Goal: Information Seeking & Learning: Compare options

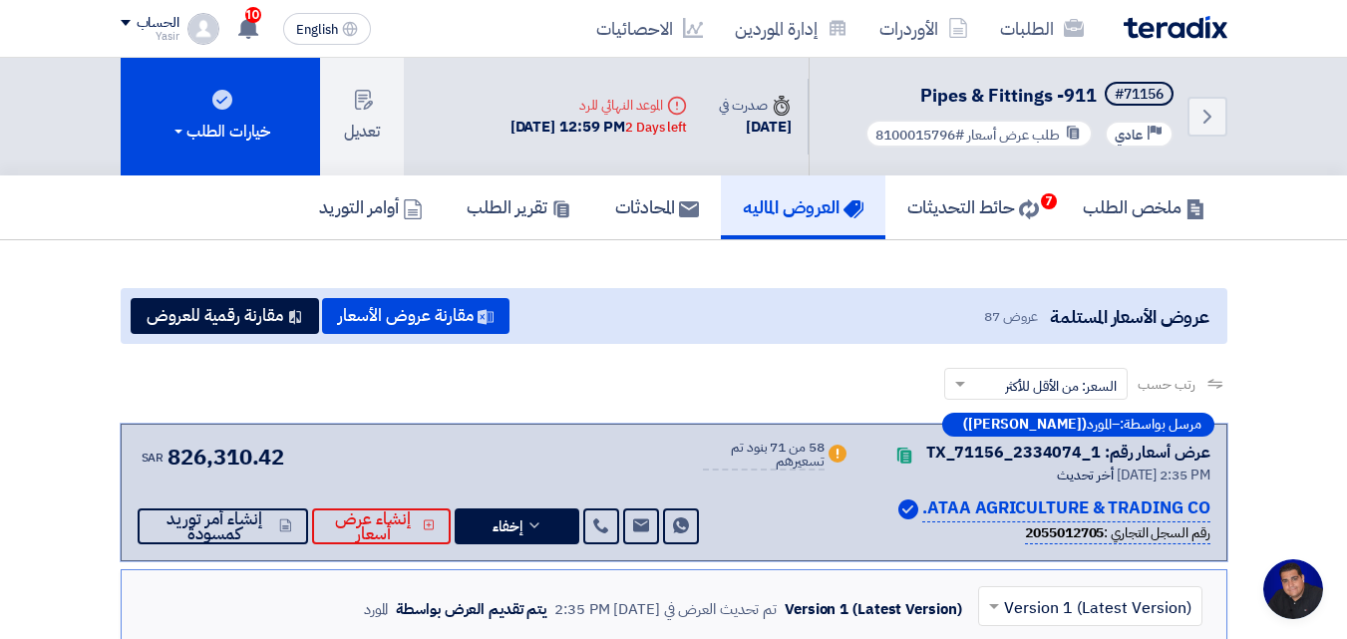
scroll to position [95, 0]
click at [933, 37] on link "الأوردرات" at bounding box center [923, 28] width 121 height 47
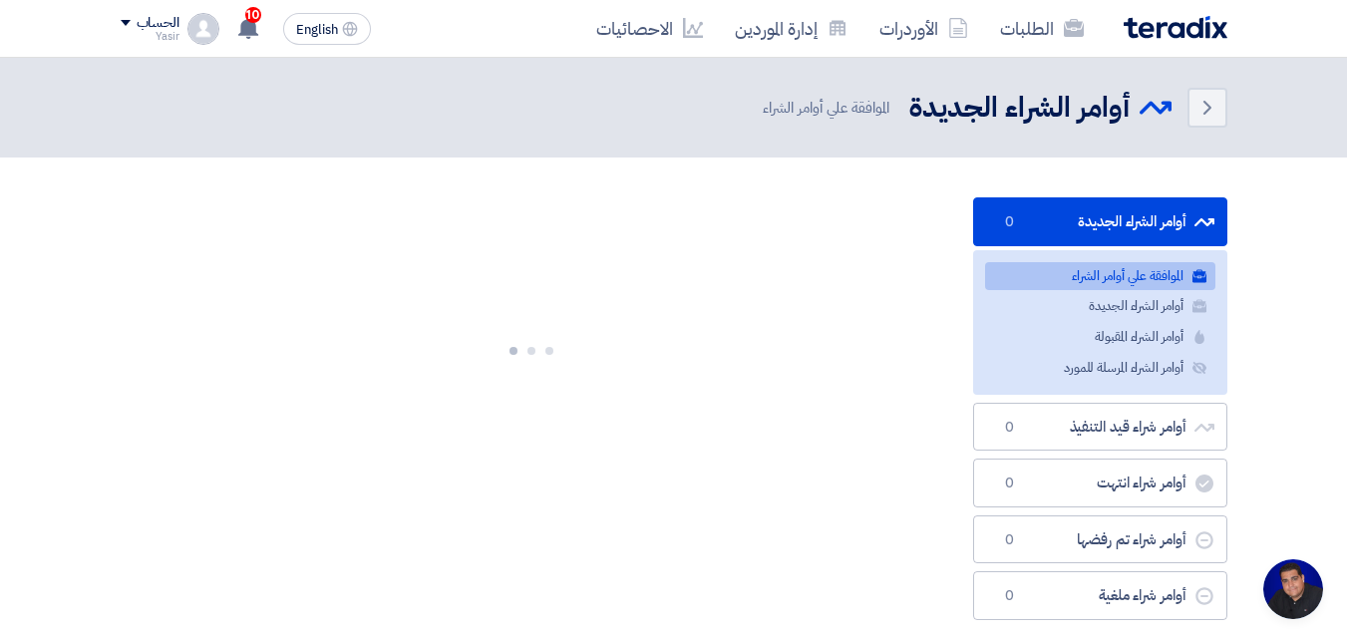
click at [933, 37] on link "الأوردرات" at bounding box center [923, 28] width 121 height 47
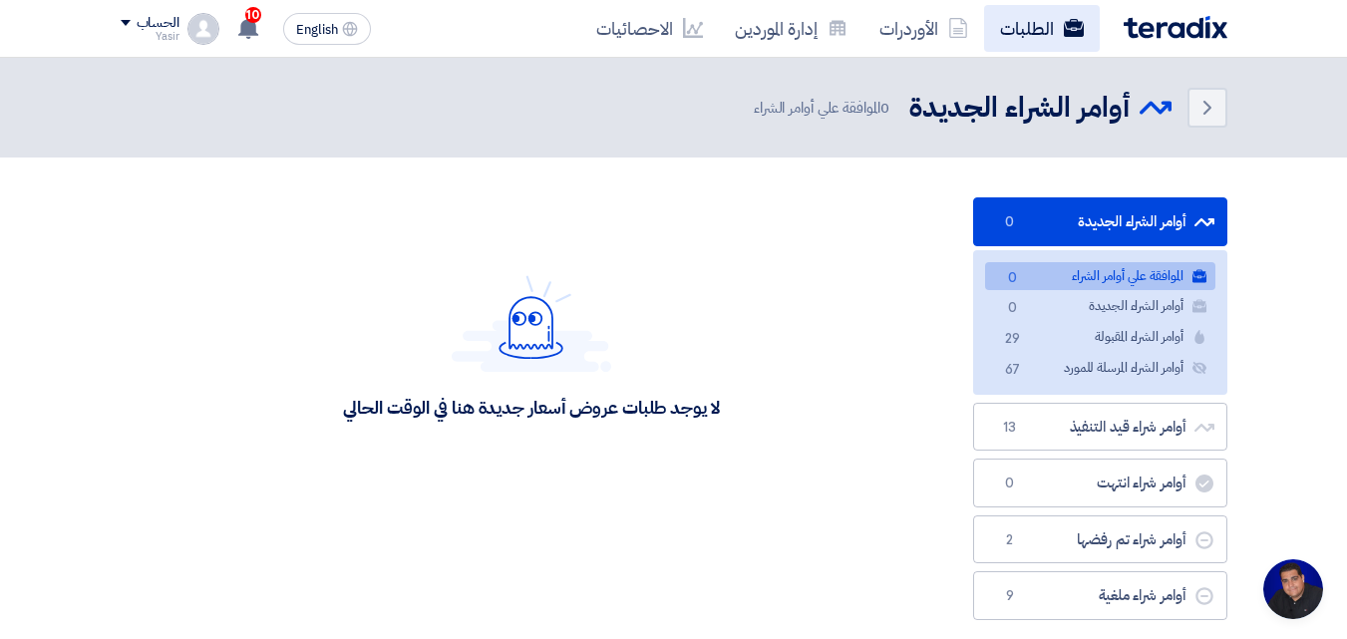
click at [1042, 27] on link "الطلبات" at bounding box center [1042, 28] width 116 height 47
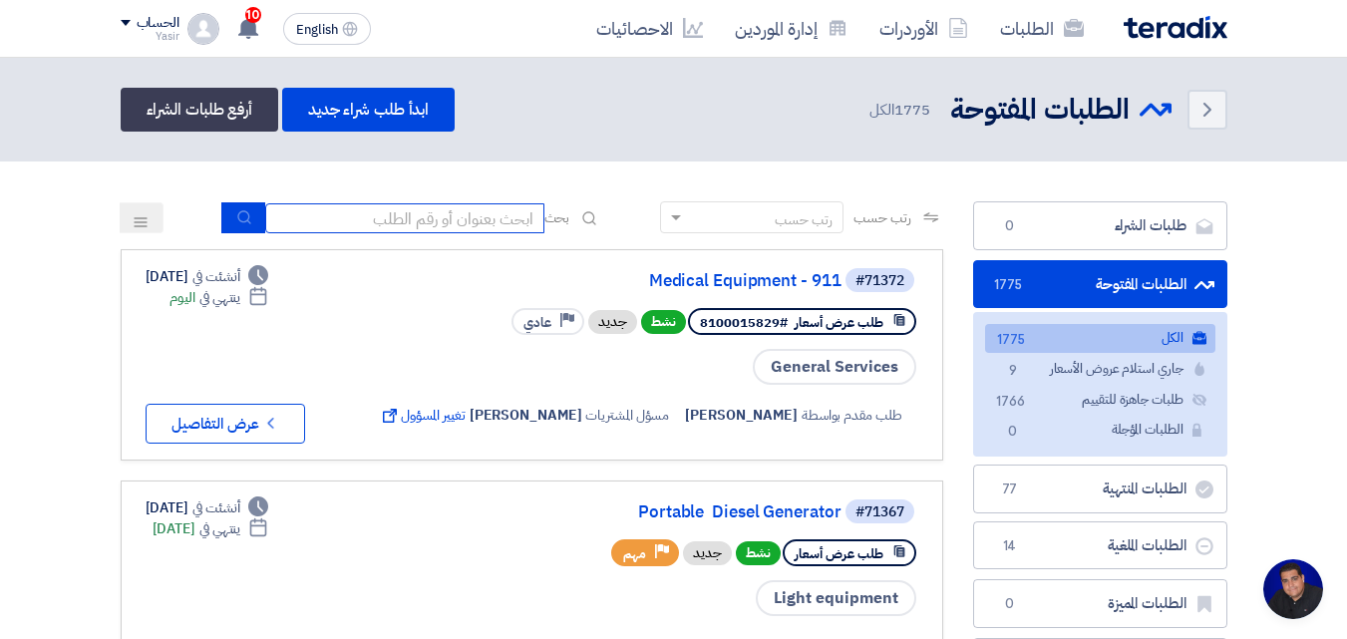
click at [489, 214] on input at bounding box center [404, 218] width 279 height 30
type input "8100015796"
click at [239, 221] on use "submit" at bounding box center [243, 216] width 13 height 13
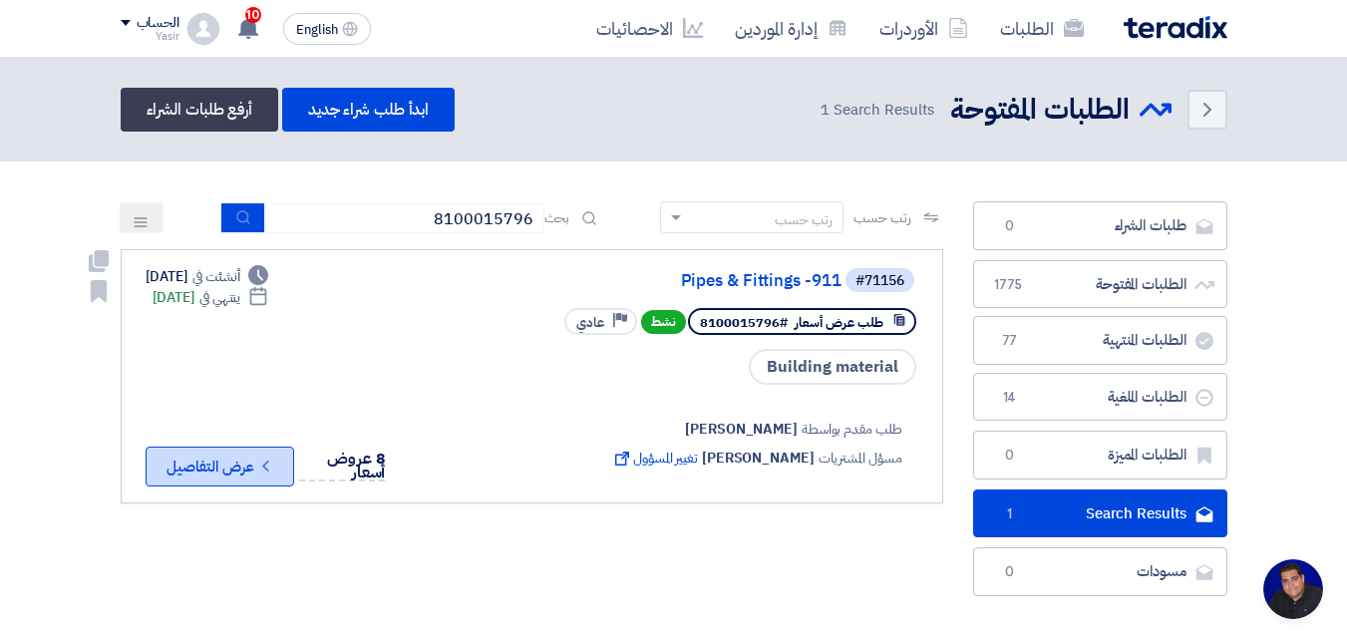
click at [269, 468] on icon "Check details" at bounding box center [265, 466] width 19 height 19
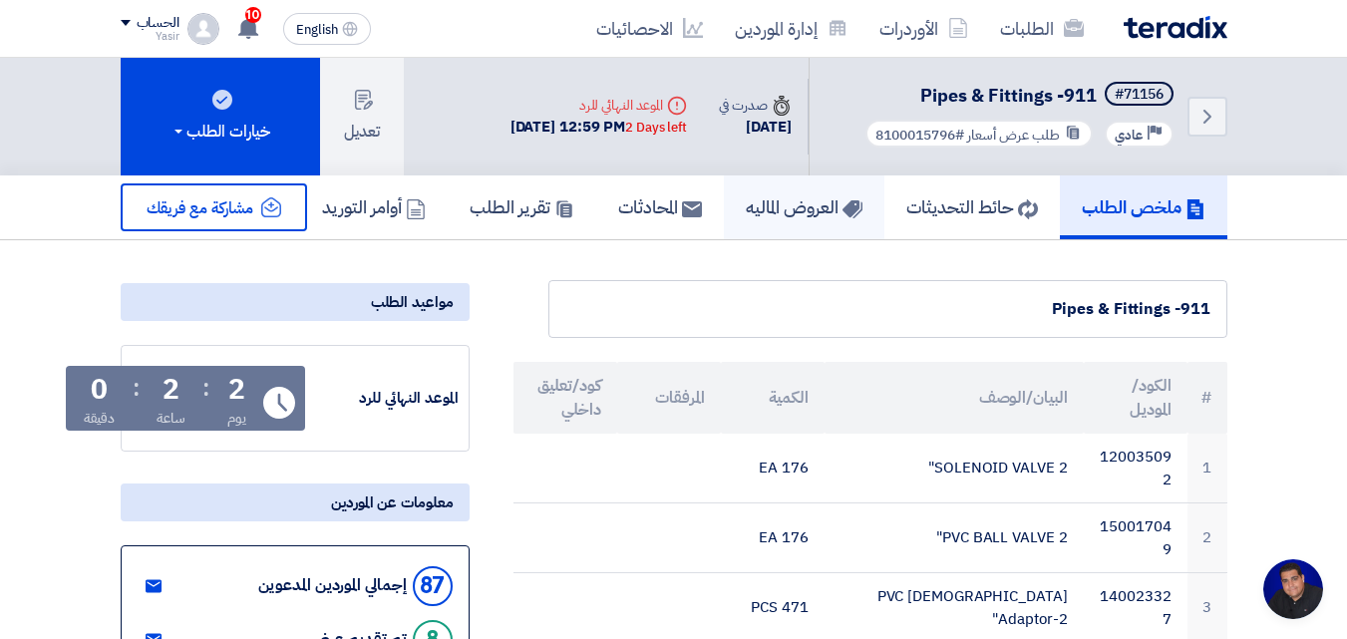
click at [765, 209] on h5 "العروض الماليه" at bounding box center [804, 206] width 117 height 23
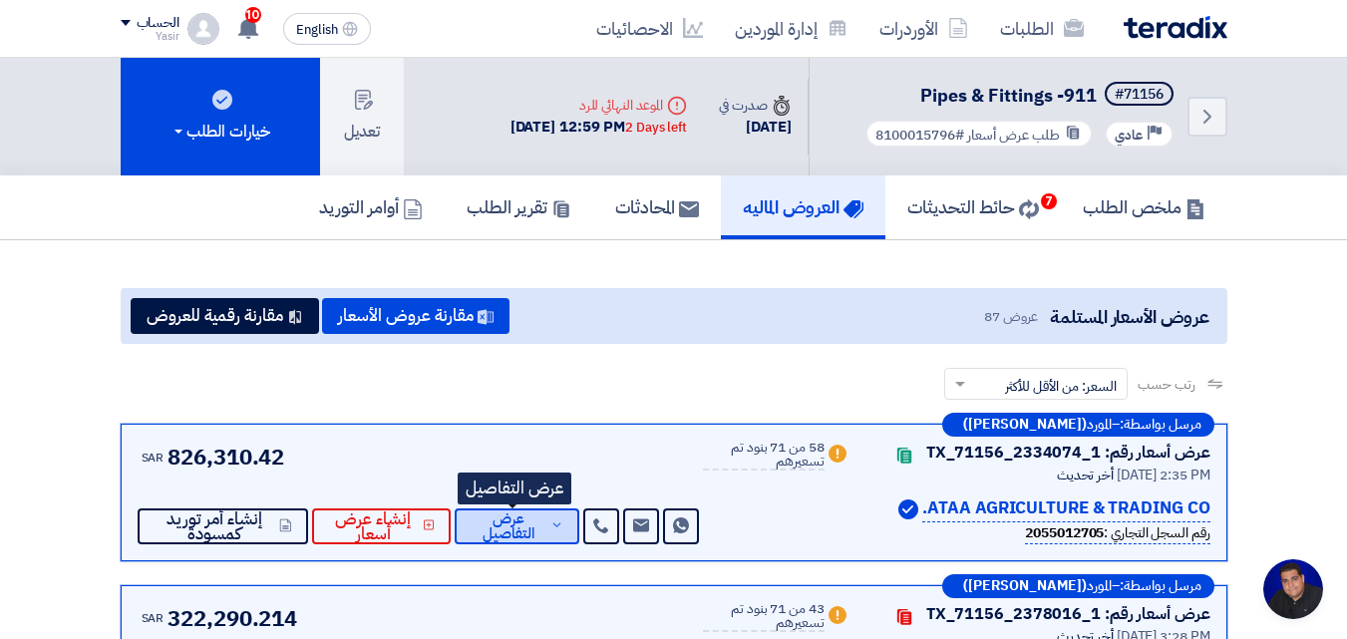
click at [510, 537] on span "عرض التفاصيل" at bounding box center [508, 527] width 75 height 30
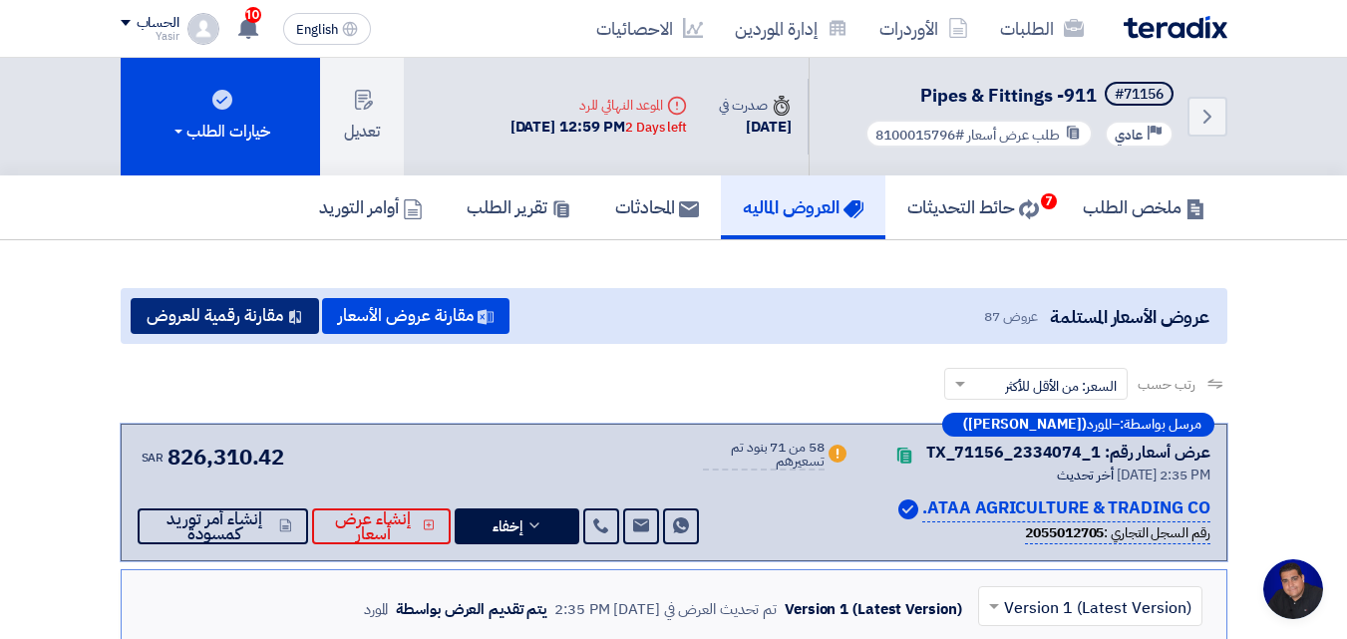
click at [200, 326] on button "مقارنة رقمية للعروض" at bounding box center [225, 316] width 188 height 36
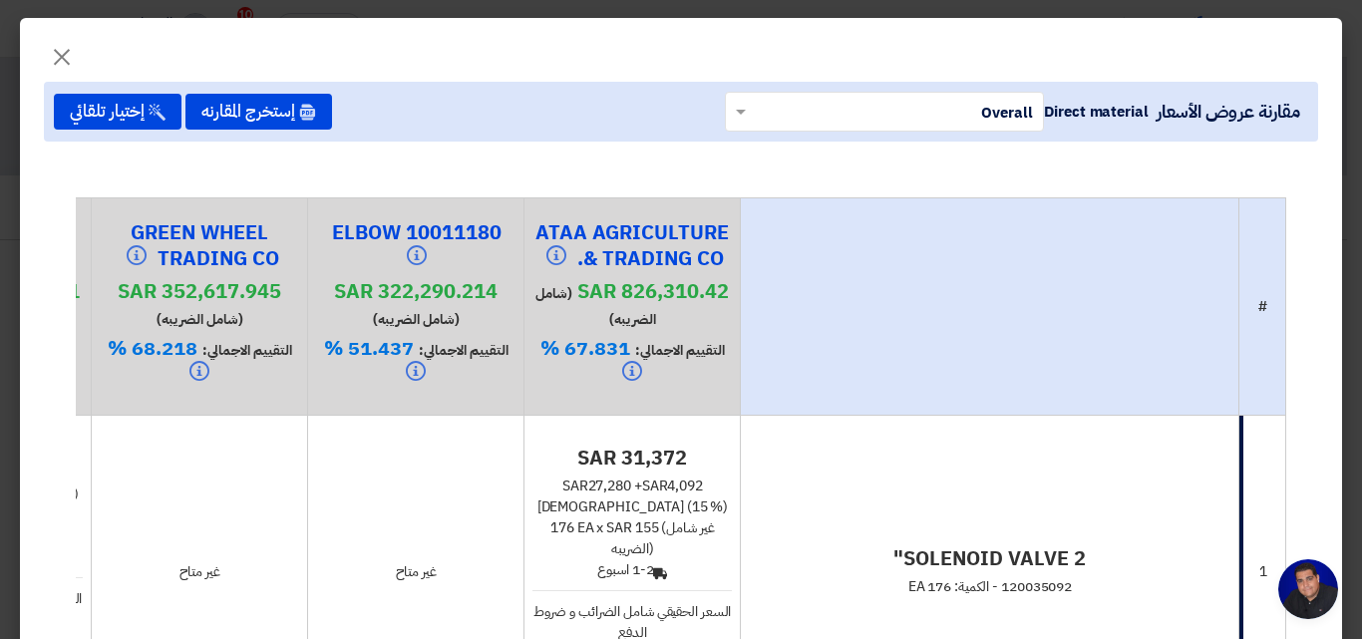
scroll to position [199, 0]
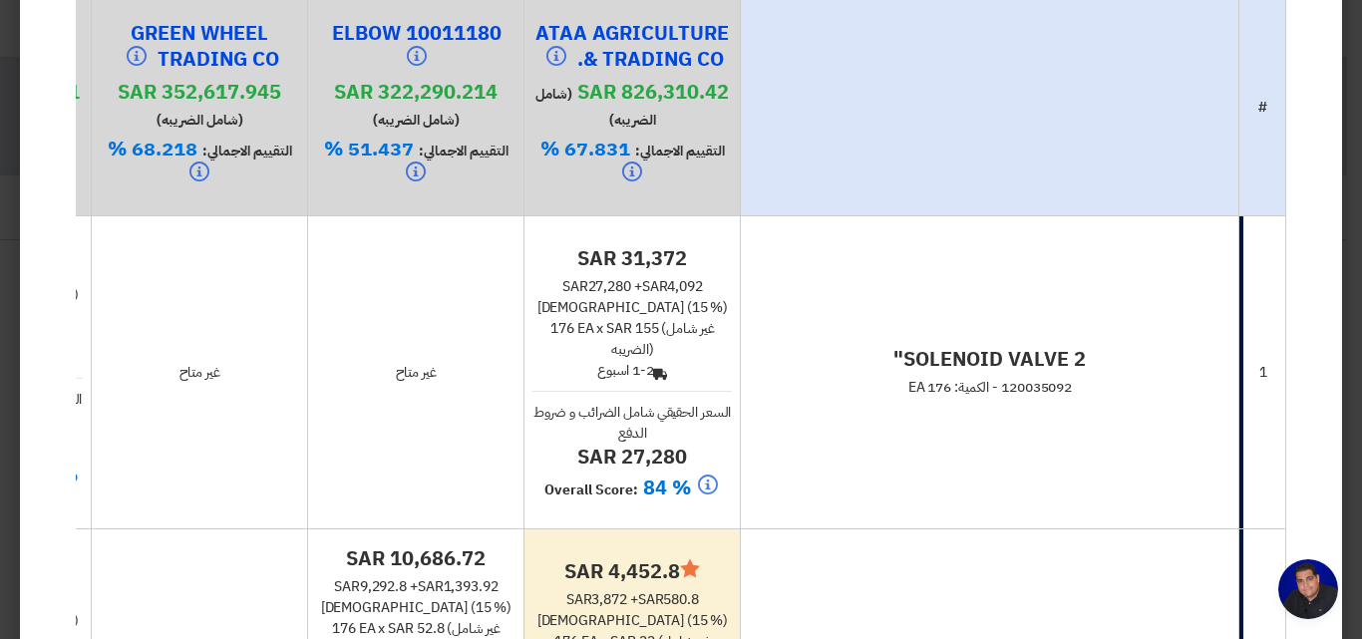
drag, startPoint x: 505, startPoint y: 416, endPoint x: 241, endPoint y: 397, distance: 263.9
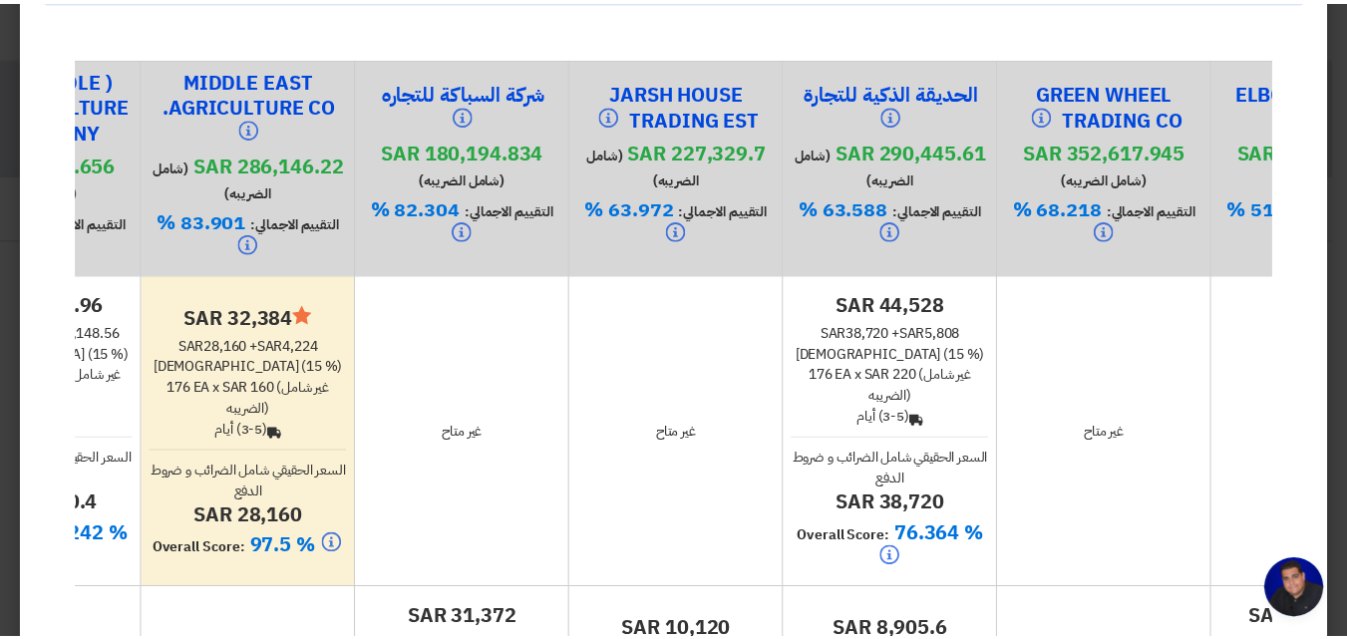
scroll to position [0, 0]
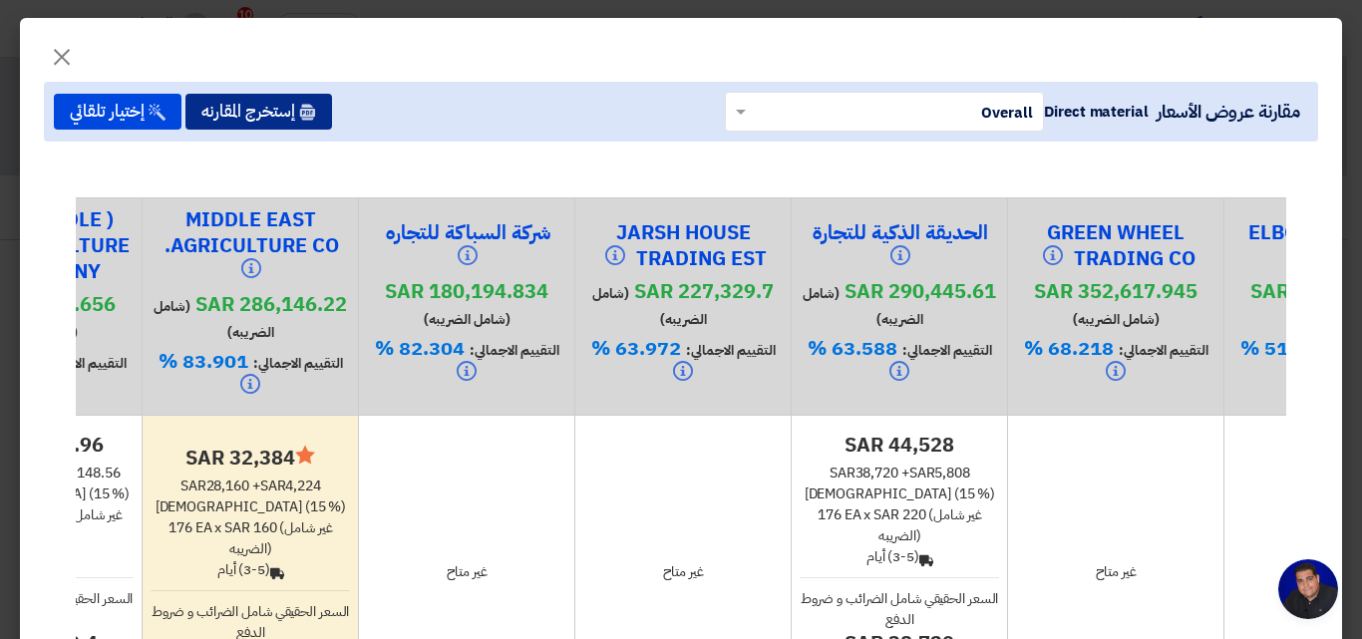
click at [273, 115] on button "إستخرج المقارنه" at bounding box center [258, 112] width 147 height 36
click at [316, 117] on icon at bounding box center [307, 112] width 17 height 17
click at [305, 113] on button "إستخرج المقارنه" at bounding box center [258, 112] width 147 height 36
click at [74, 57] on span "×" at bounding box center [62, 56] width 24 height 60
click at [74, 54] on span "×" at bounding box center [62, 56] width 24 height 60
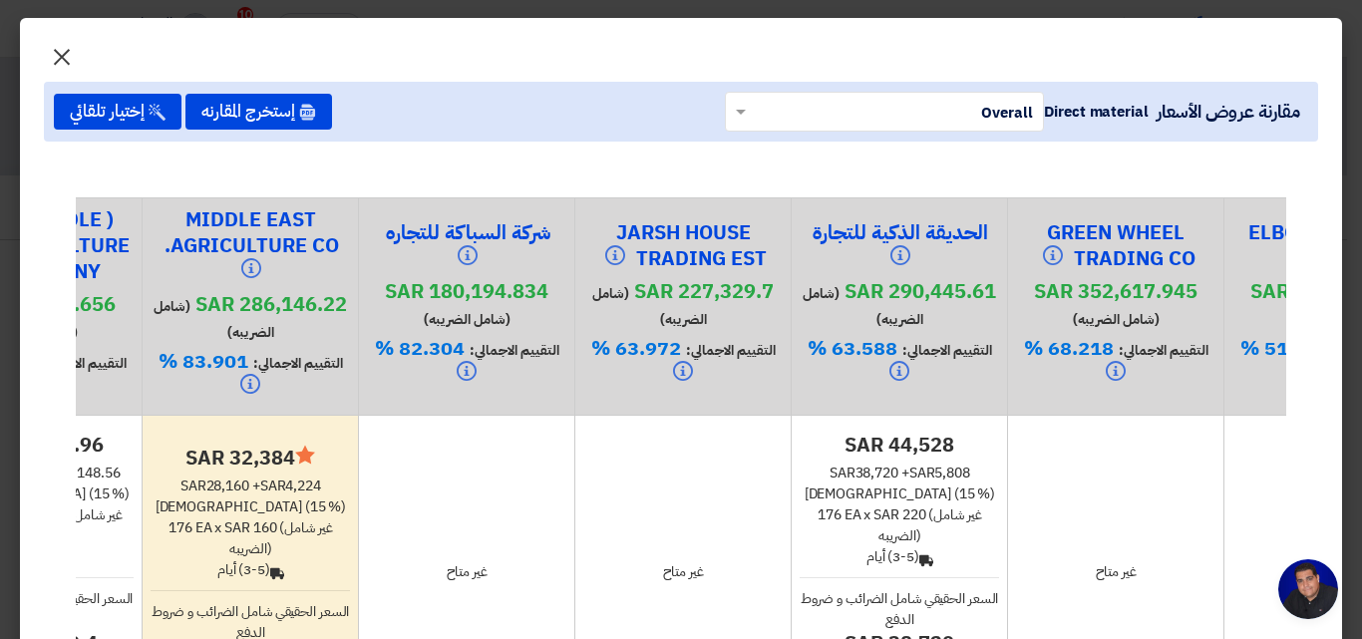
click at [74, 54] on span "×" at bounding box center [62, 56] width 24 height 60
click at [74, 61] on span "×" at bounding box center [62, 56] width 24 height 60
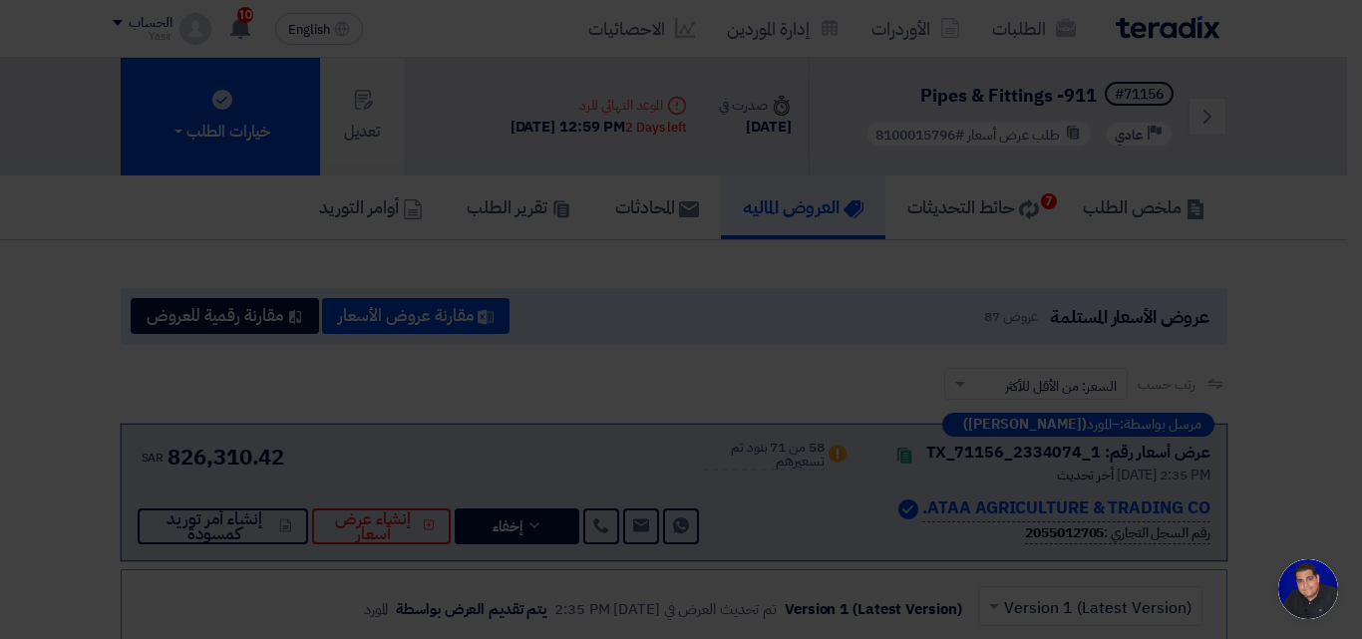
click at [370, 92] on div "مقارنة عروض الأسعار Direct material × Overall × إستخرج المقارنه إختيار تلقائي" at bounding box center [681, 62] width 1274 height 60
click at [369, 92] on div "مقارنة عروض الأسعار Direct material × Overall × إستخرج المقارنه إختيار تلقائي" at bounding box center [681, 62] width 1274 height 60
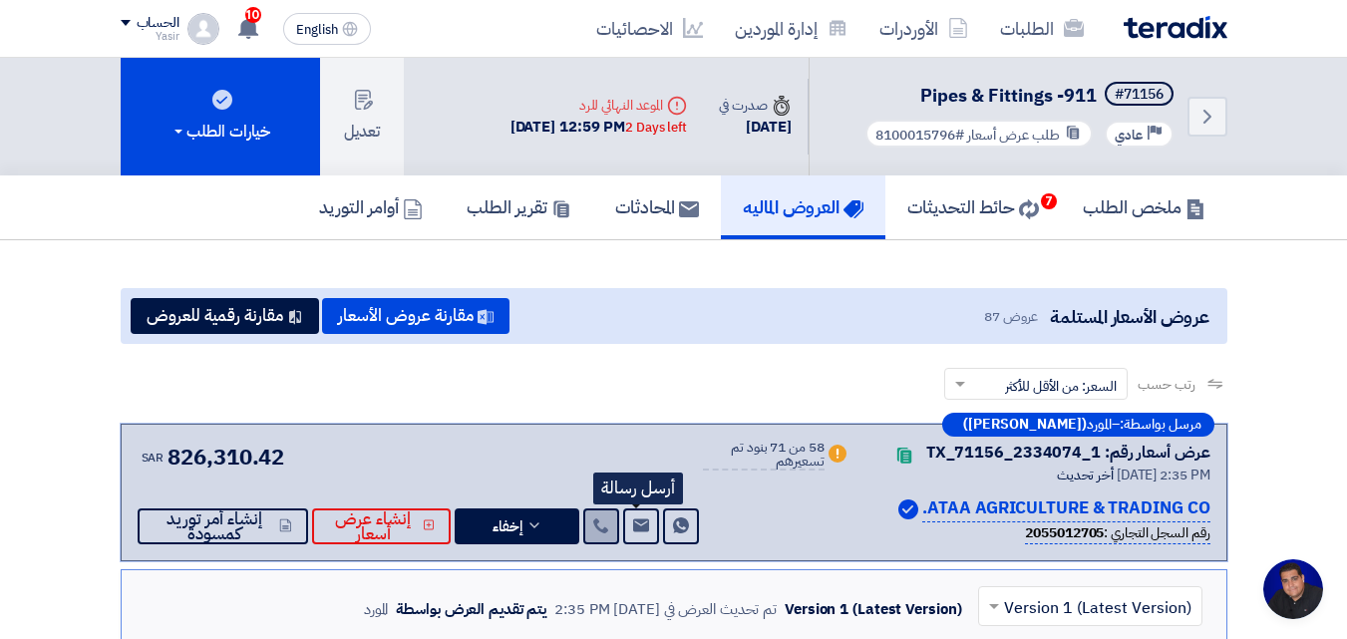
click at [600, 522] on icon at bounding box center [601, 526] width 16 height 16
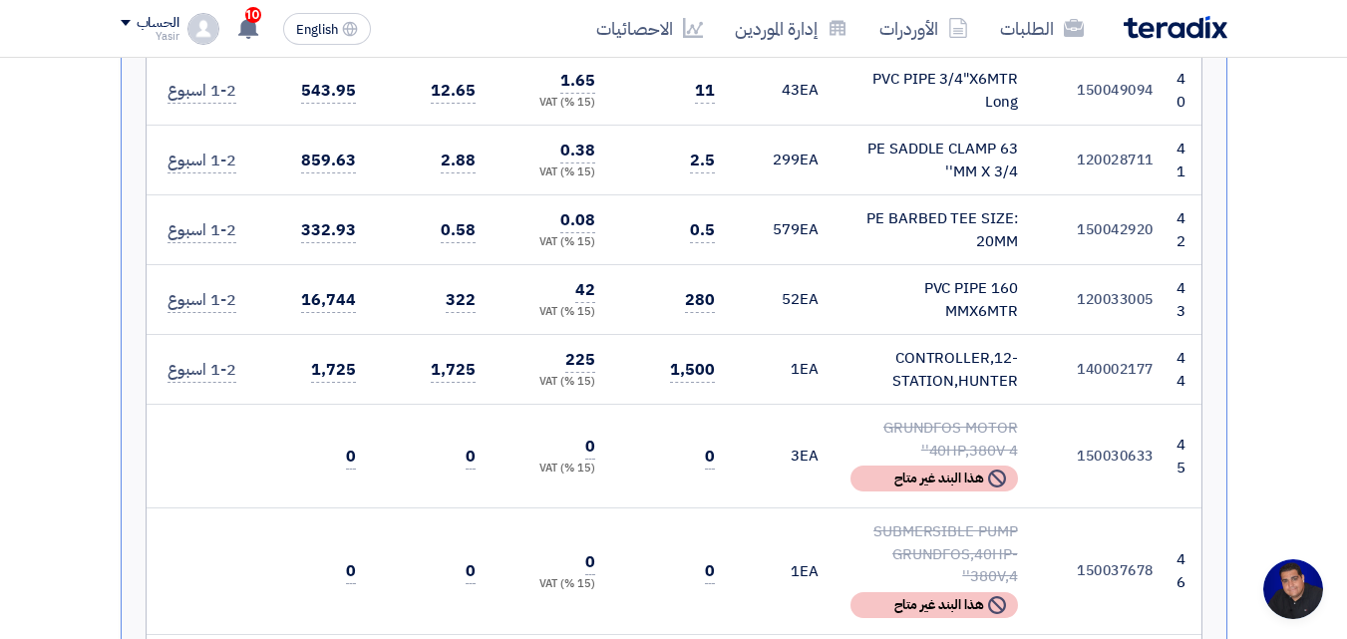
scroll to position [6382, 0]
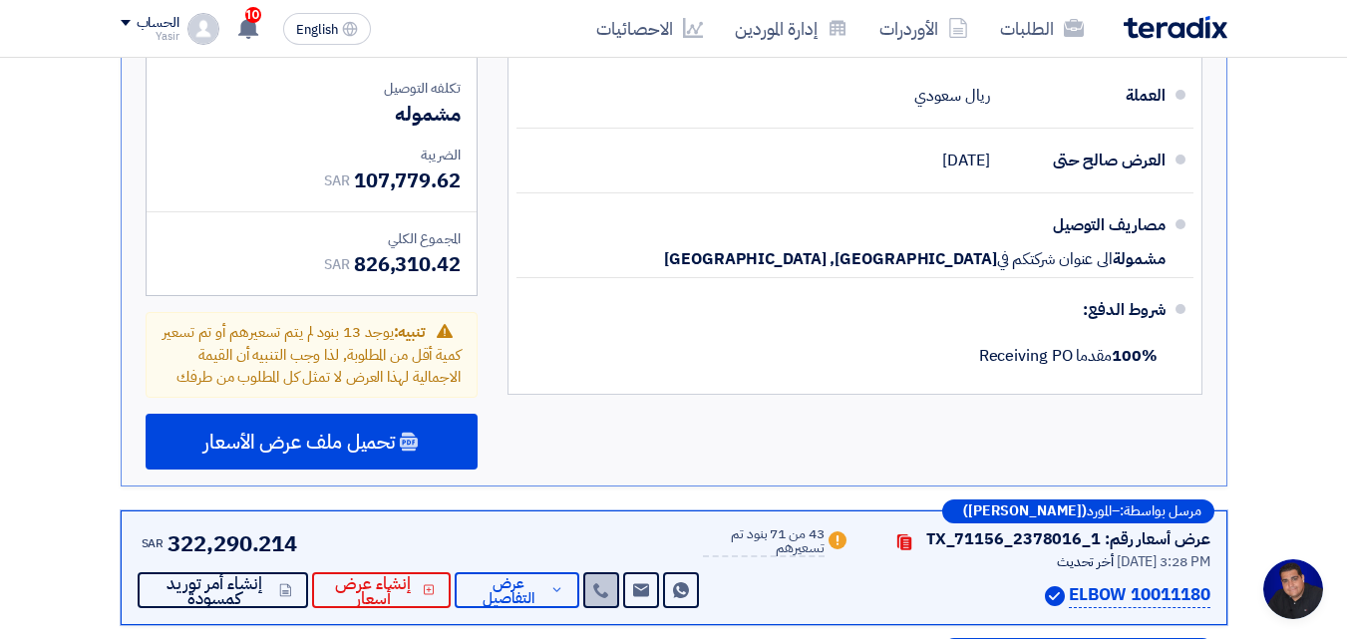
click at [593, 582] on icon at bounding box center [601, 590] width 16 height 16
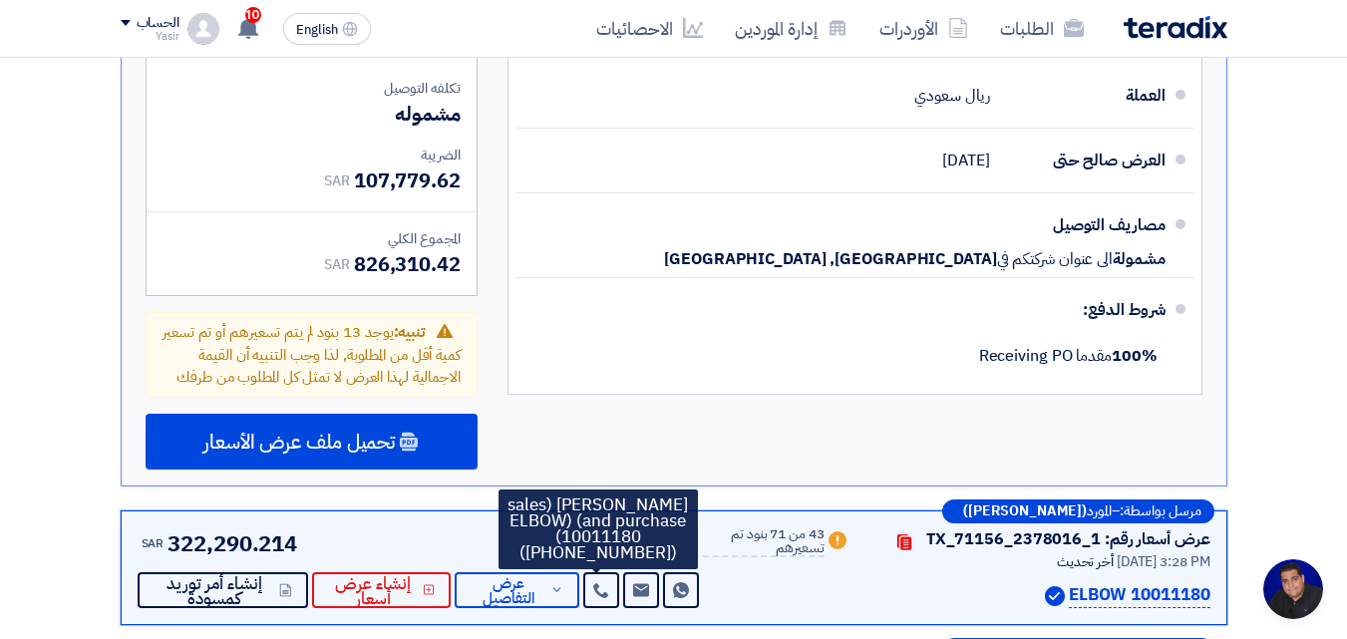
scroll to position [6581, 0]
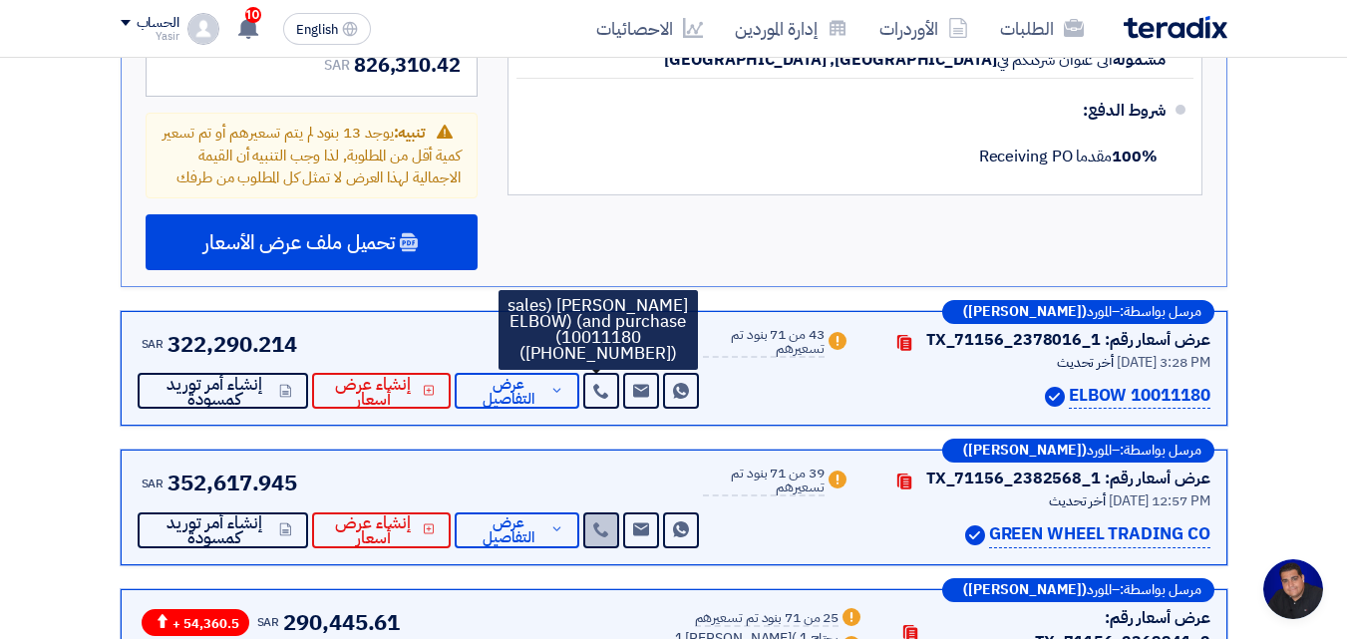
click at [595, 522] on use at bounding box center [600, 529] width 15 height 15
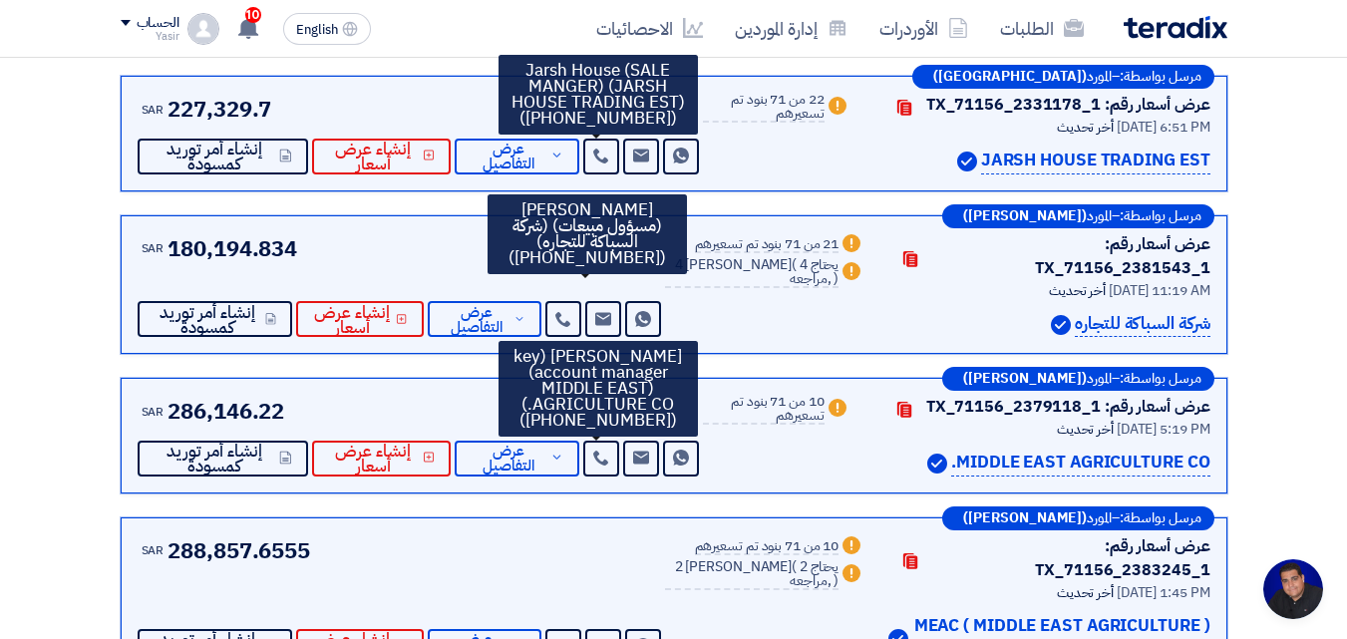
scroll to position [7279, 0]
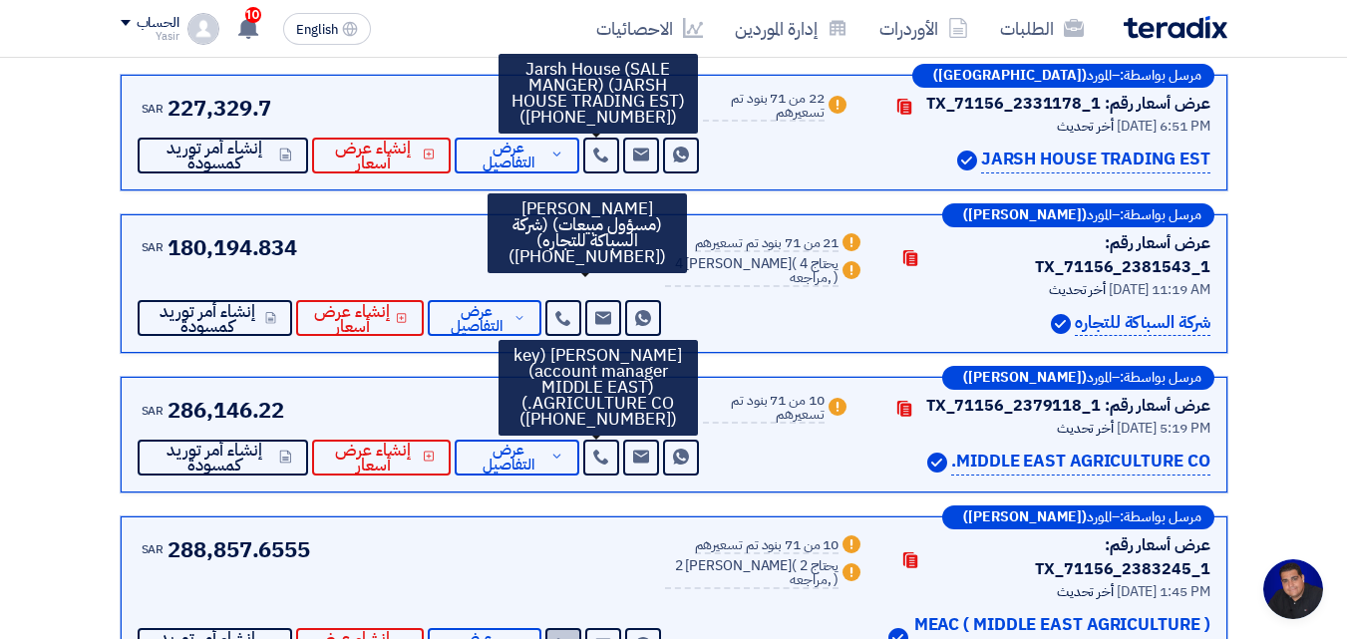
click at [571, 637] on icon at bounding box center [563, 645] width 16 height 16
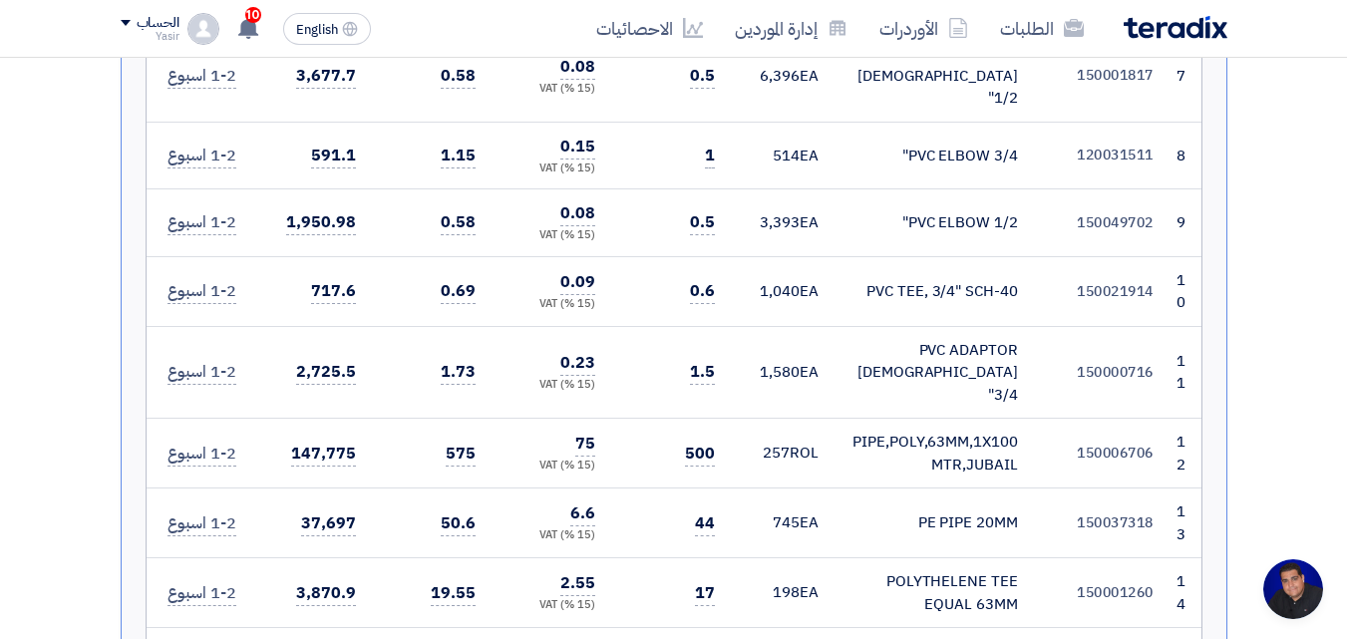
scroll to position [0, 0]
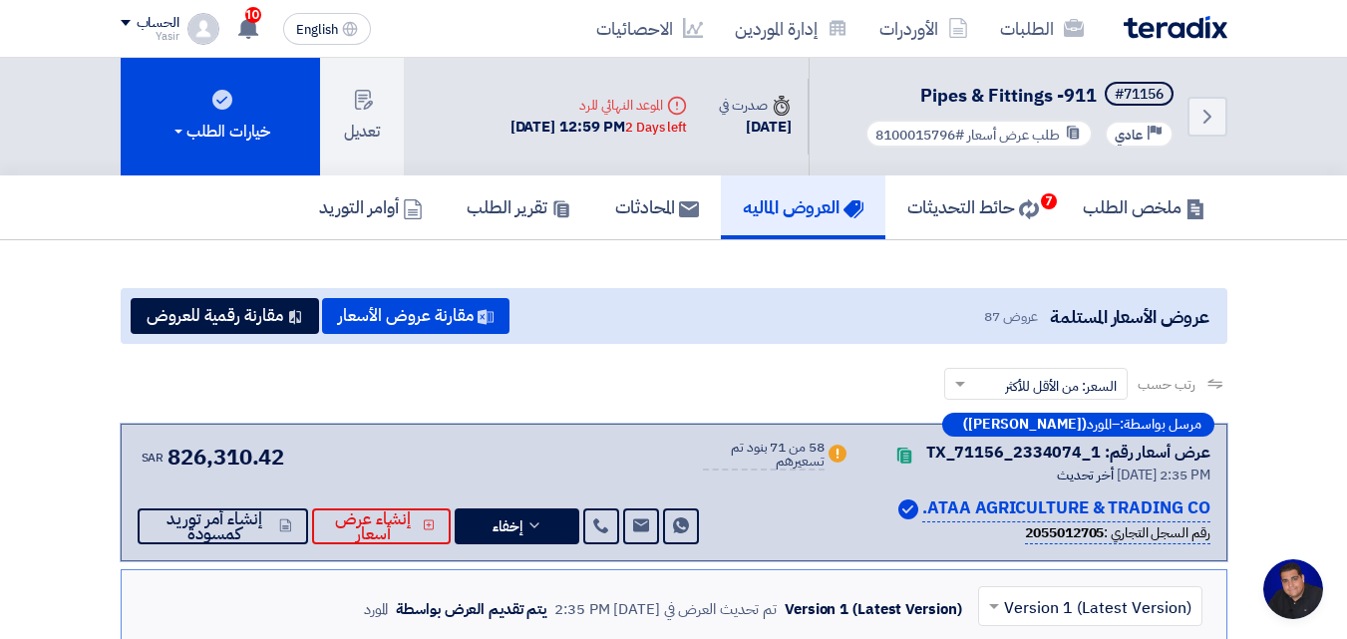
click at [670, 480] on div "SAR 826,310.42 Send Message Send Message" at bounding box center [421, 493] width 566 height 104
click at [229, 316] on button "مقارنة رقمية للعروض" at bounding box center [225, 316] width 188 height 36
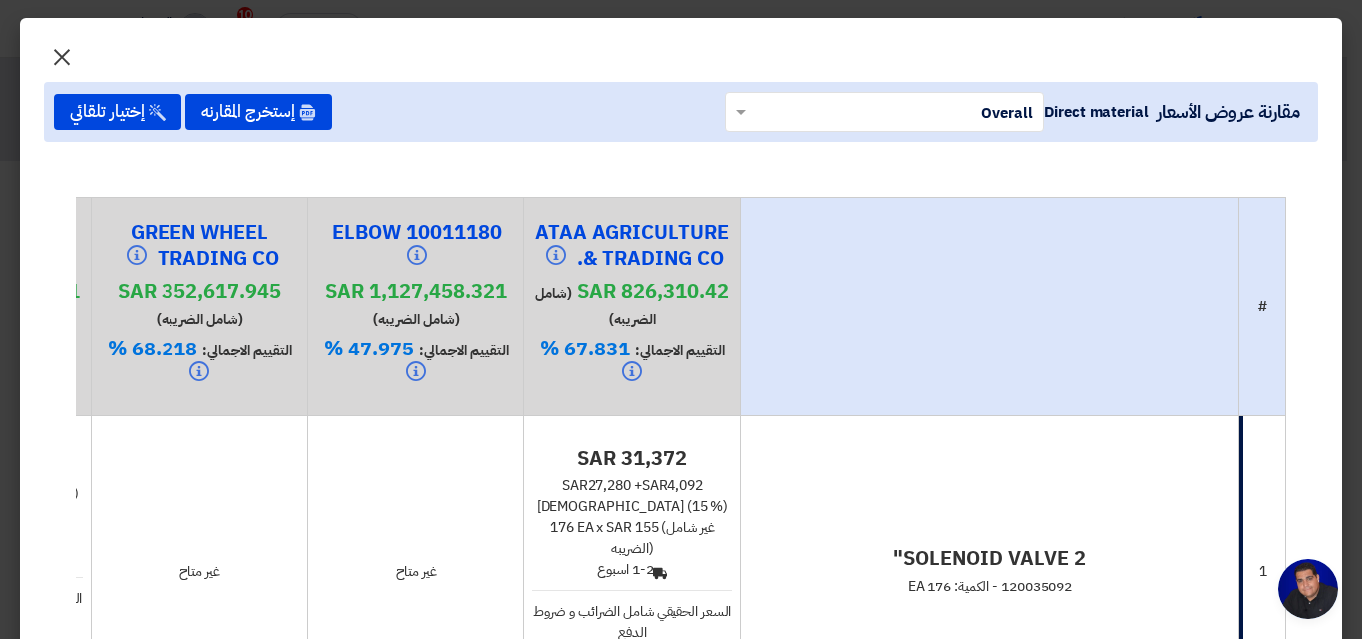
click at [65, 59] on span "×" at bounding box center [62, 56] width 24 height 60
click at [74, 61] on span "×" at bounding box center [62, 56] width 24 height 60
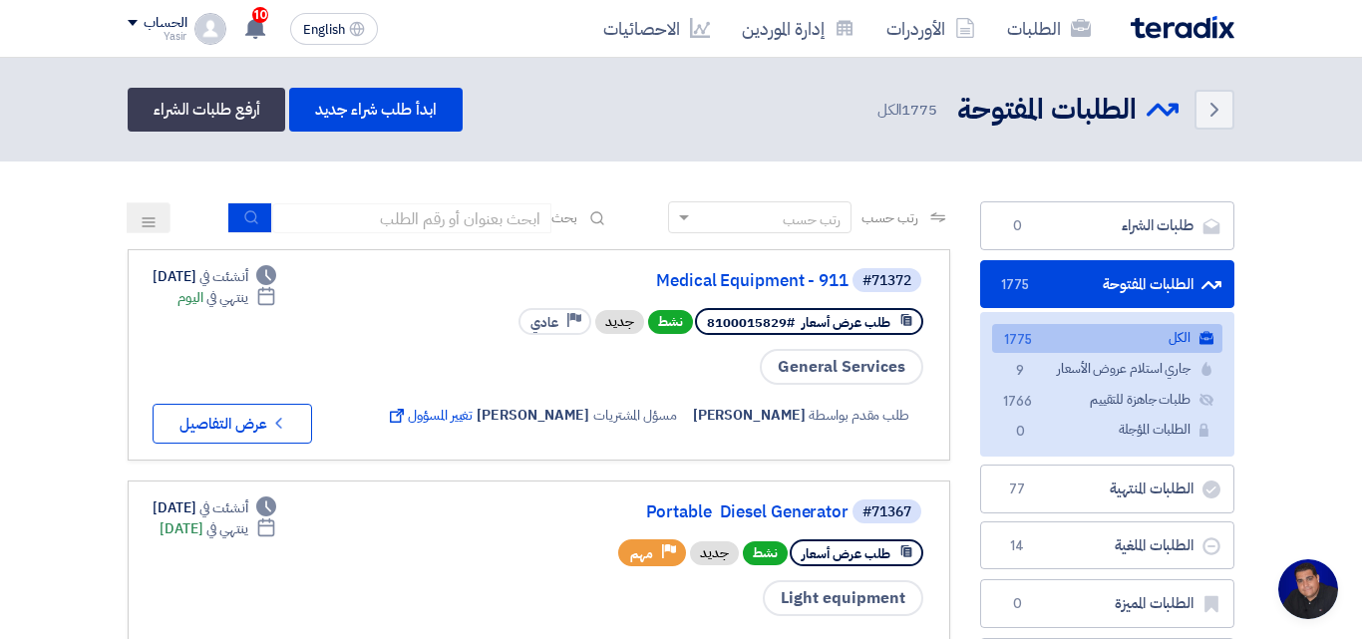
click at [299, 222] on h4 "GREEN WHEEL TRADING CO" at bounding box center [199, 197] width 199 height 54
click at [299, 221] on h4 "GREEN WHEEL TRADING CO" at bounding box center [199, 197] width 199 height 54
click at [299, 219] on h4 "GREEN WHEEL TRADING CO" at bounding box center [199, 197] width 199 height 54
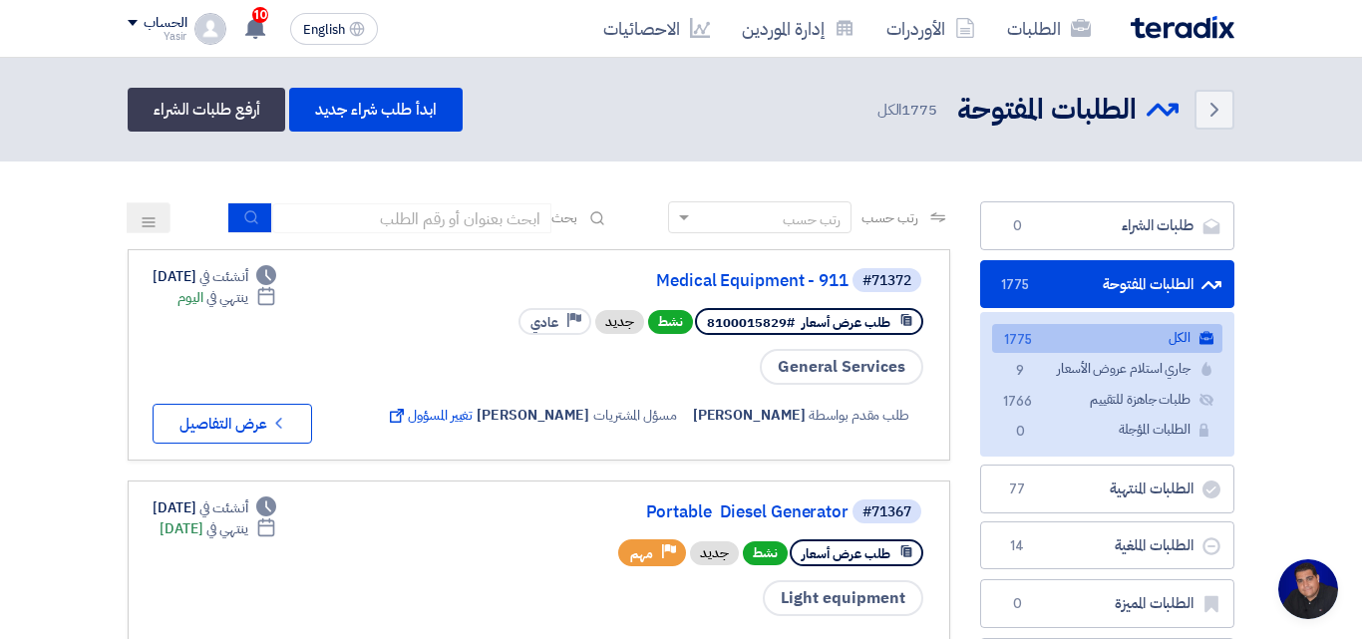
click at [299, 219] on h4 "GREEN WHEEL TRADING CO" at bounding box center [199, 197] width 199 height 54
click at [299, 220] on h4 "GREEN WHEEL TRADING CO" at bounding box center [199, 197] width 199 height 54
click at [477, 215] on h4 "ELBOW 10011180" at bounding box center [415, 197] width 199 height 54
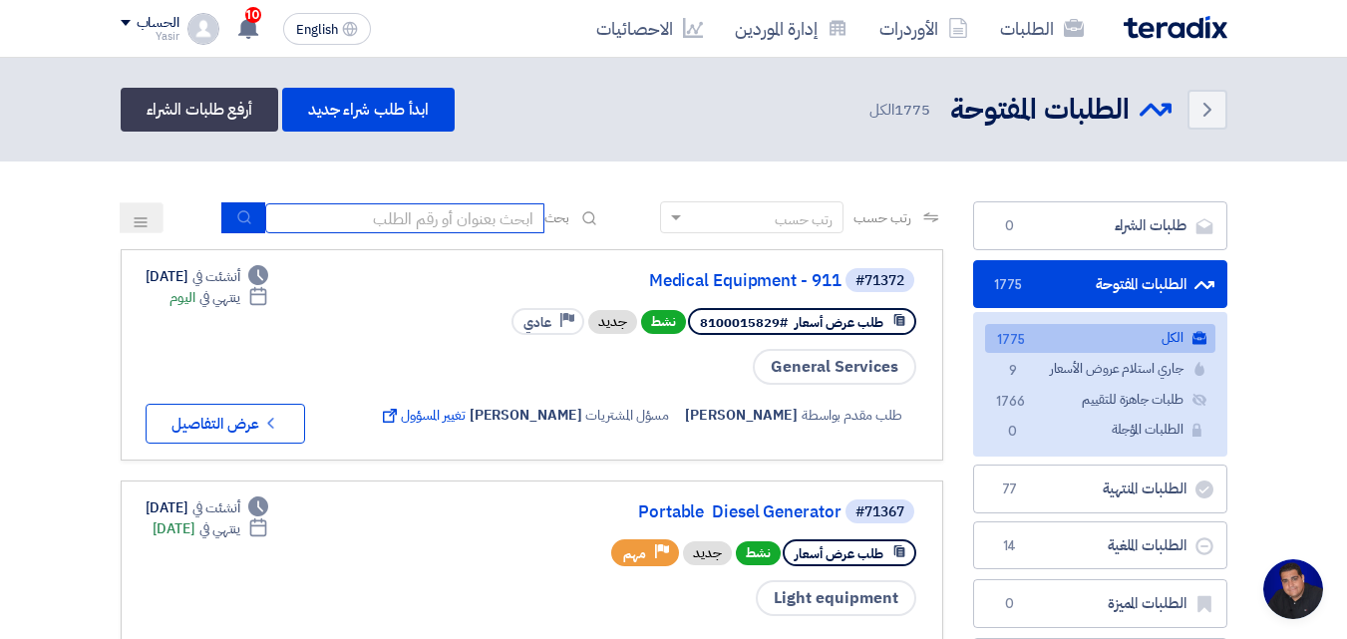
click at [473, 211] on input at bounding box center [404, 218] width 279 height 30
type input "8100015796"
click at [251, 222] on button "submit" at bounding box center [243, 217] width 44 height 31
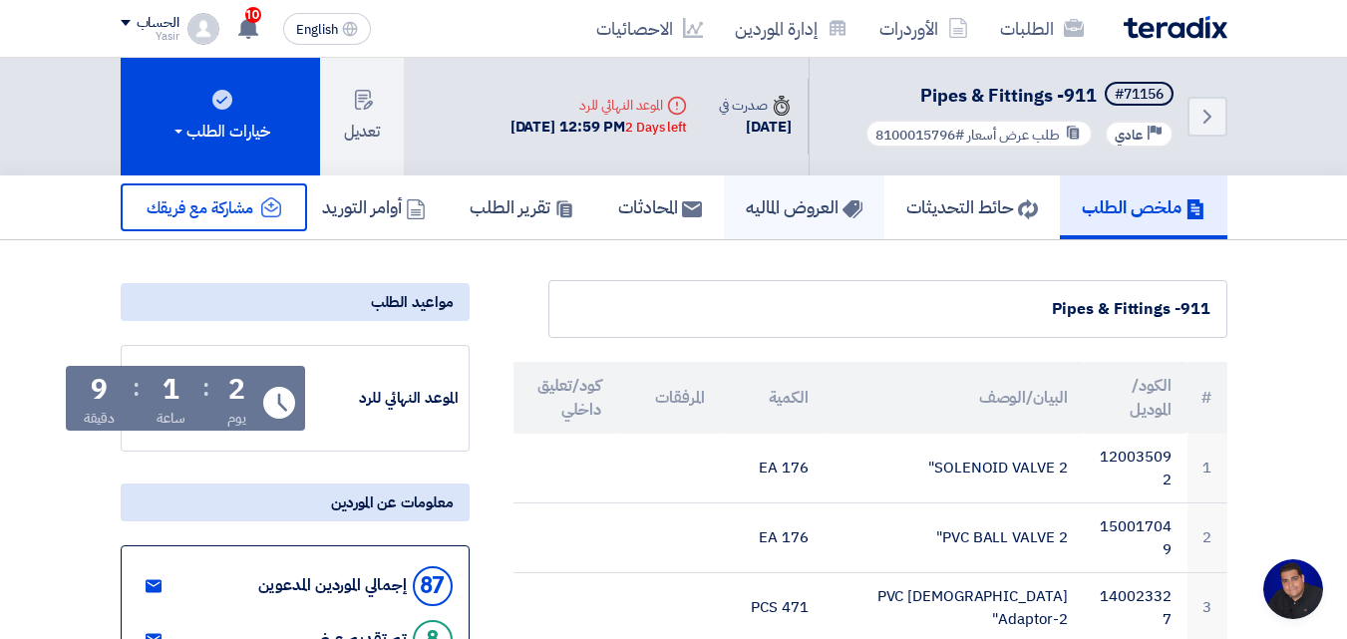
click at [792, 200] on h5 "العروض الماليه" at bounding box center [804, 206] width 117 height 23
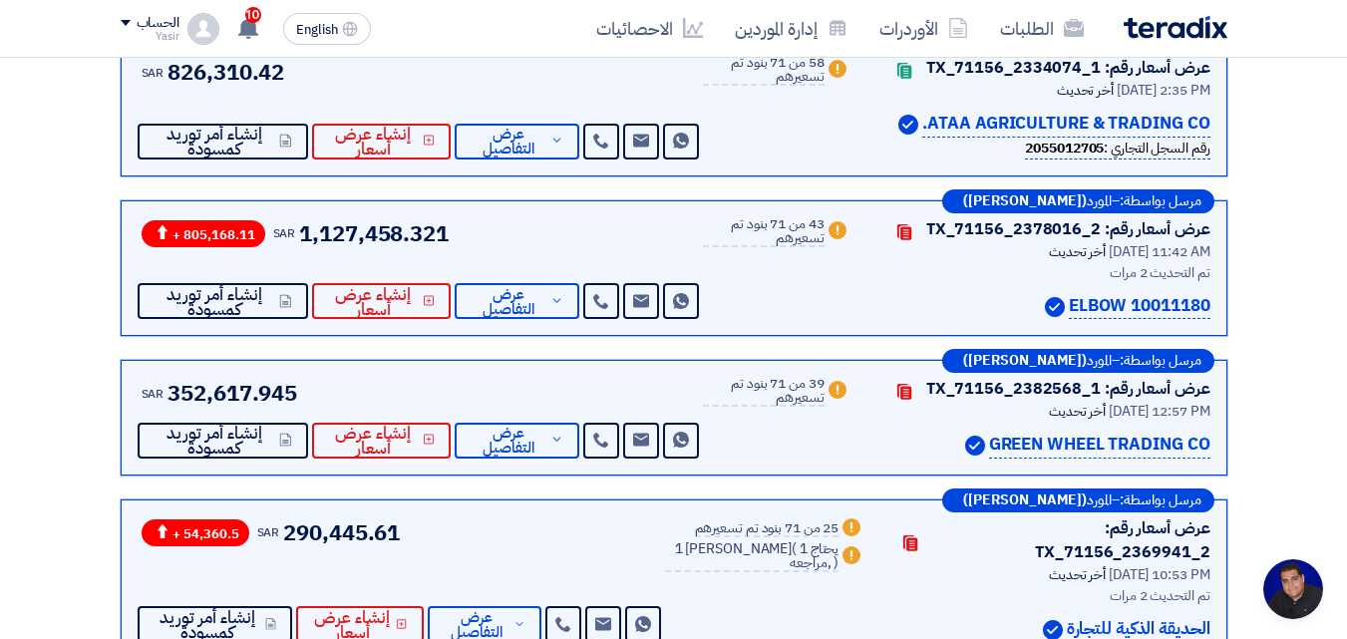
scroll to position [399, 0]
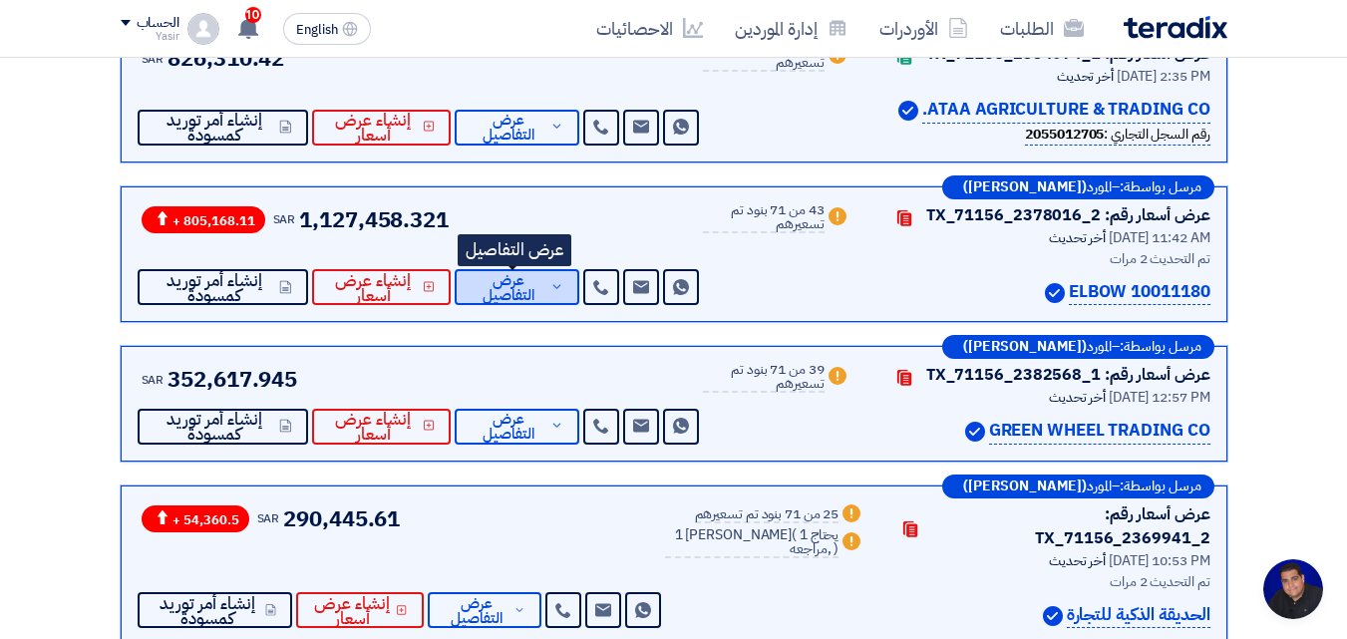
click at [508, 283] on span "عرض التفاصيل" at bounding box center [508, 288] width 75 height 30
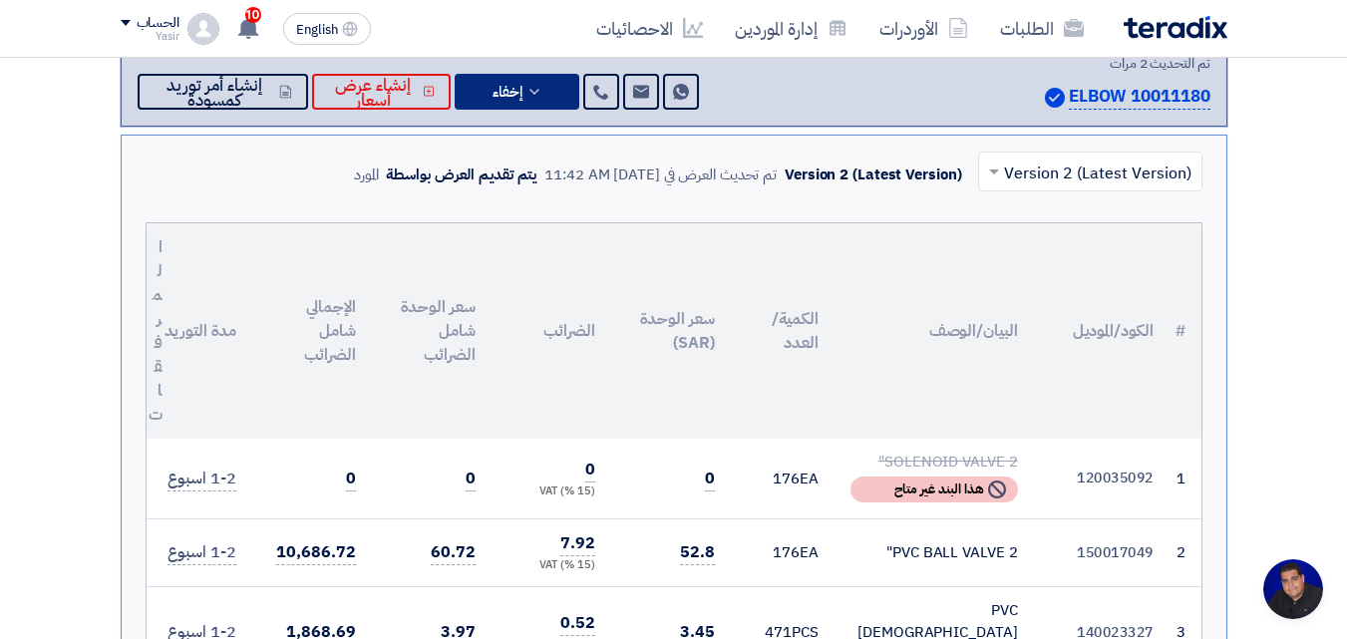
scroll to position [499, 0]
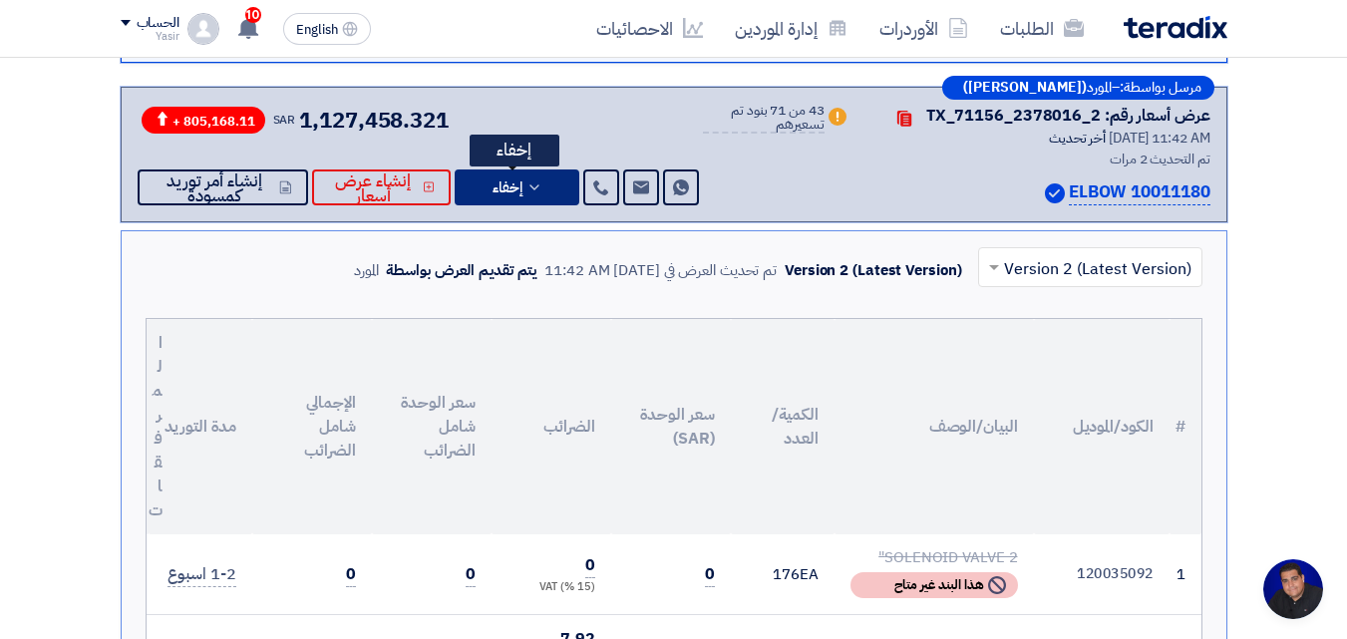
click at [530, 187] on icon at bounding box center [534, 187] width 16 height 16
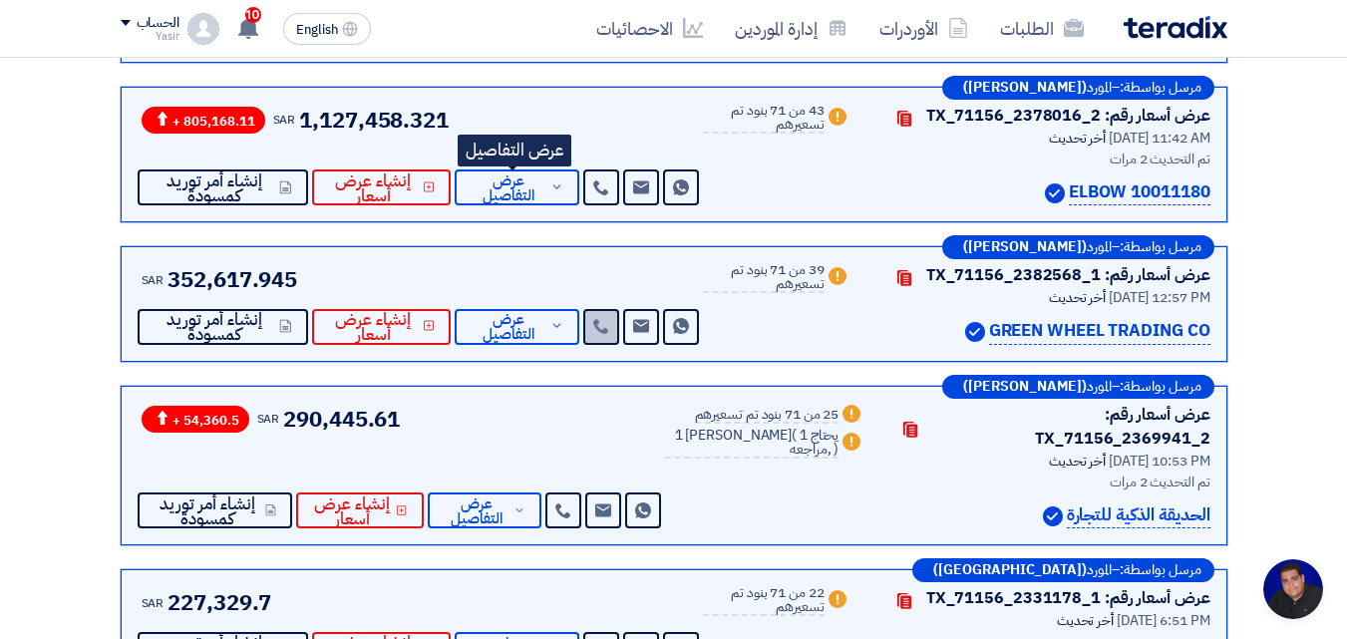
click at [588, 329] on link at bounding box center [601, 327] width 36 height 36
